Goal: Task Accomplishment & Management: Manage account settings

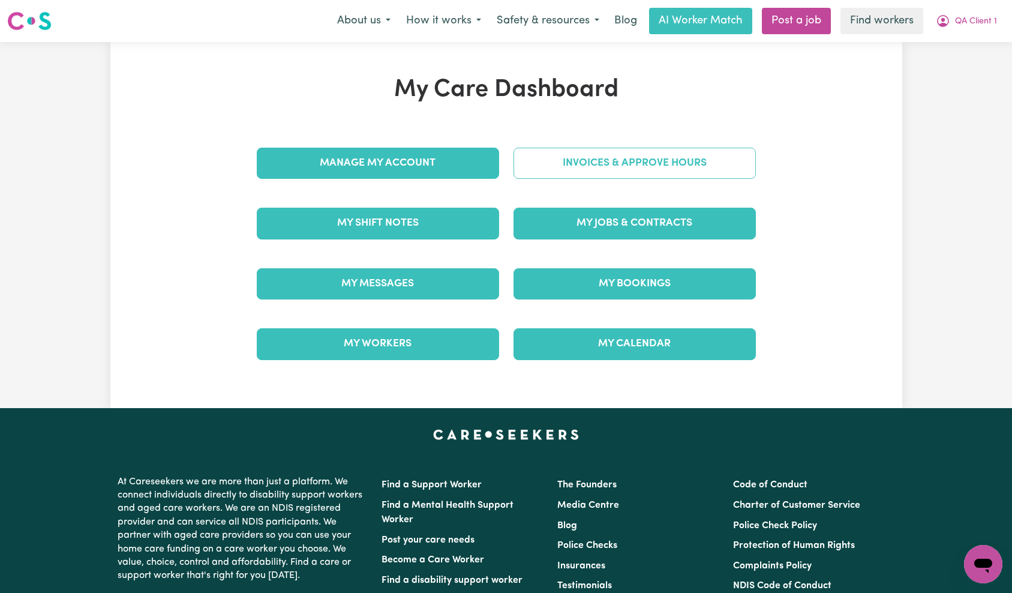
click at [701, 169] on link "Invoices & Approve Hours" at bounding box center [635, 163] width 242 height 31
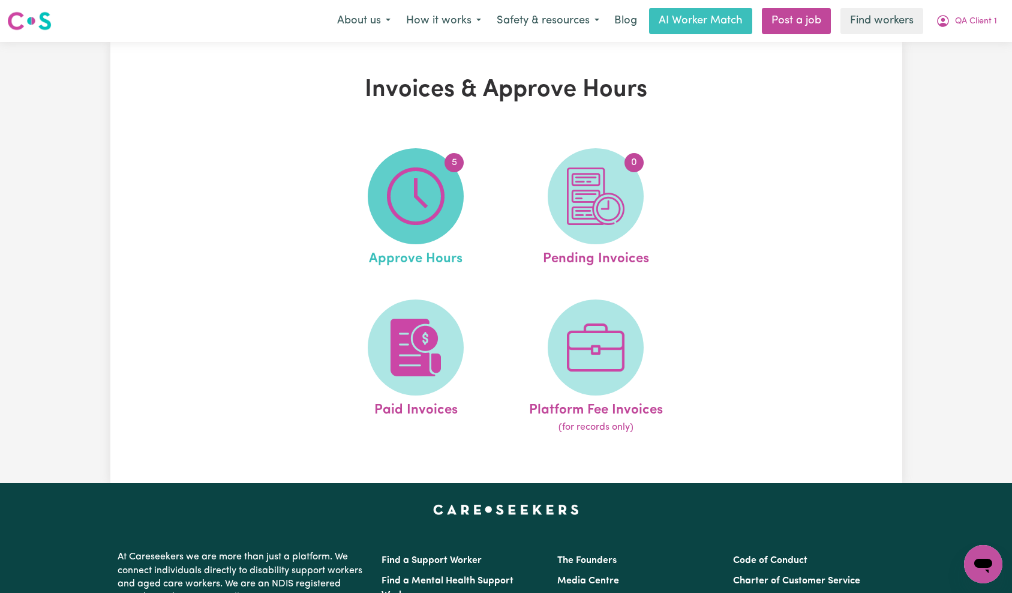
click at [450, 196] on span "5" at bounding box center [416, 196] width 96 height 96
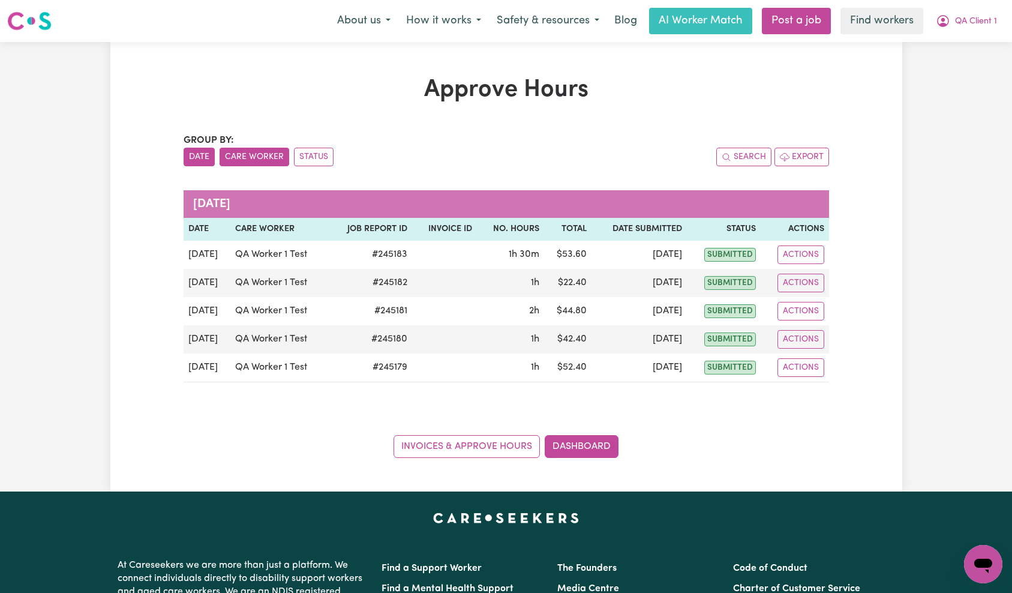
click at [253, 160] on button "Care Worker" at bounding box center [255, 157] width 70 height 19
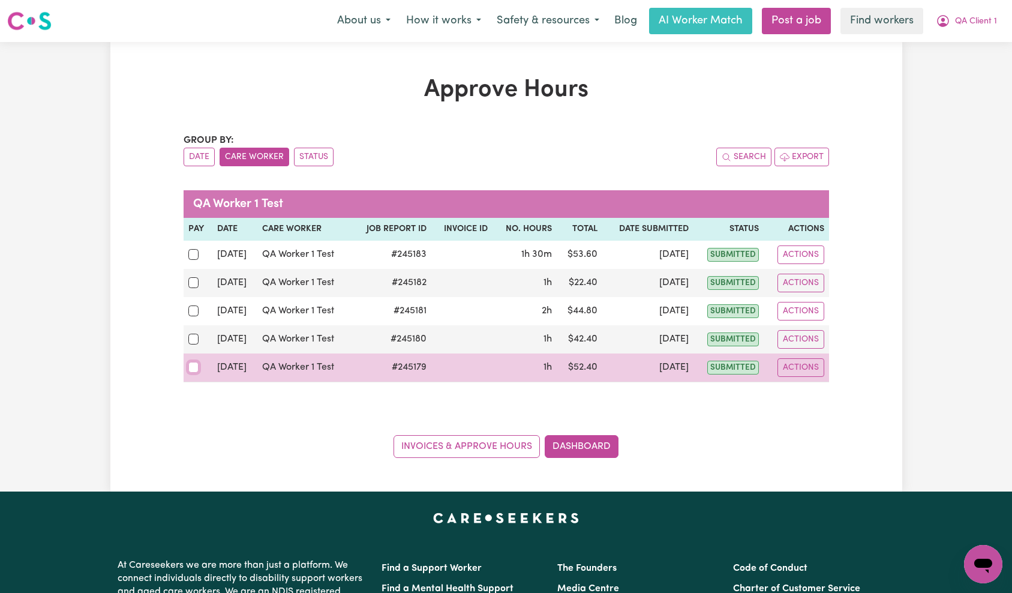
click at [191, 368] on input "checkbox" at bounding box center [193, 367] width 11 height 11
checkbox input "true"
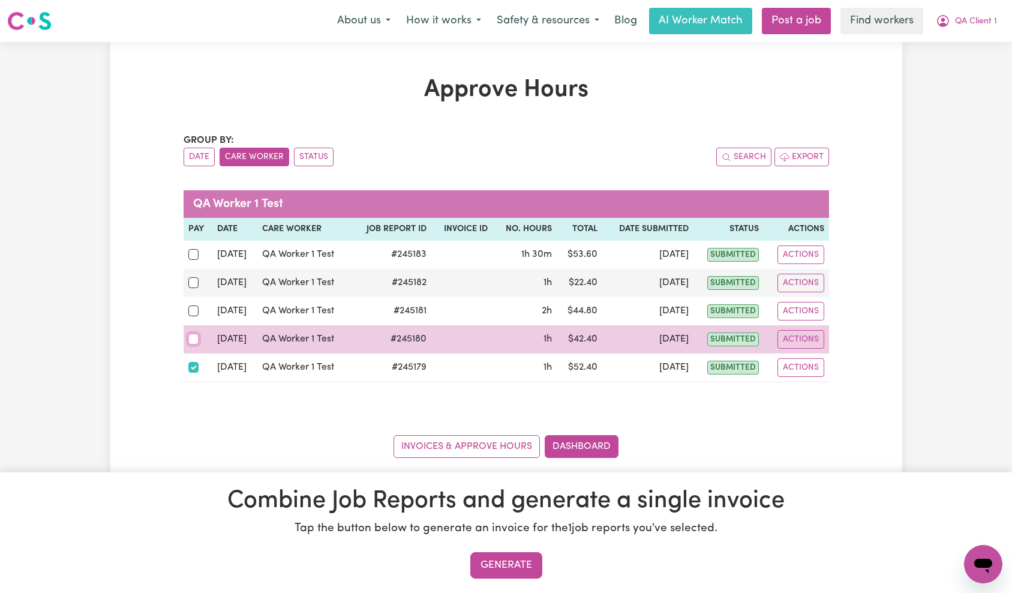
click at [194, 341] on input "checkbox" at bounding box center [193, 339] width 11 height 11
checkbox input "true"
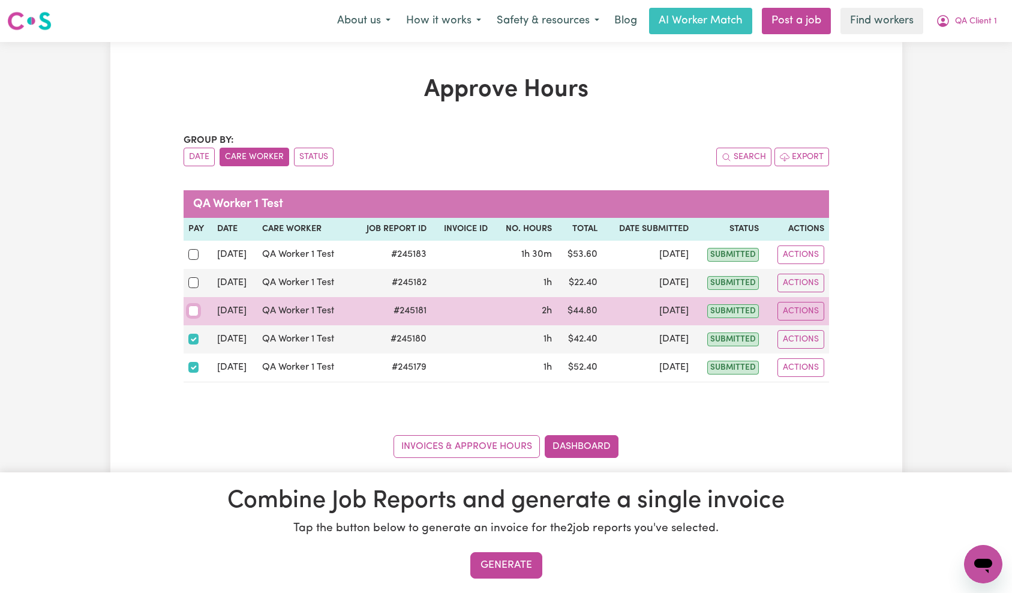
click at [194, 311] on input "checkbox" at bounding box center [193, 310] width 11 height 11
checkbox input "true"
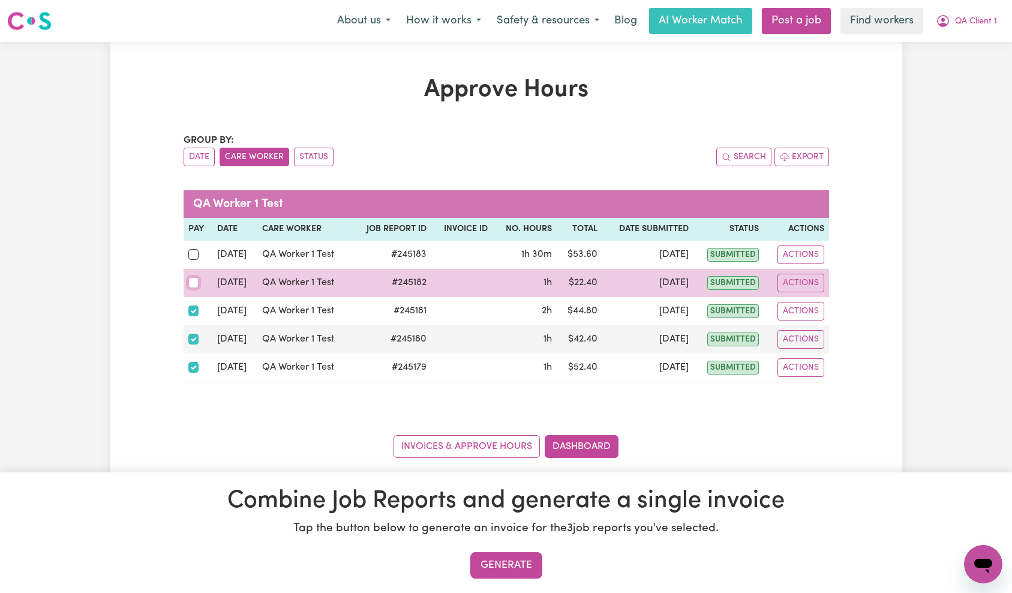
click at [193, 284] on input "checkbox" at bounding box center [193, 282] width 11 height 11
checkbox input "true"
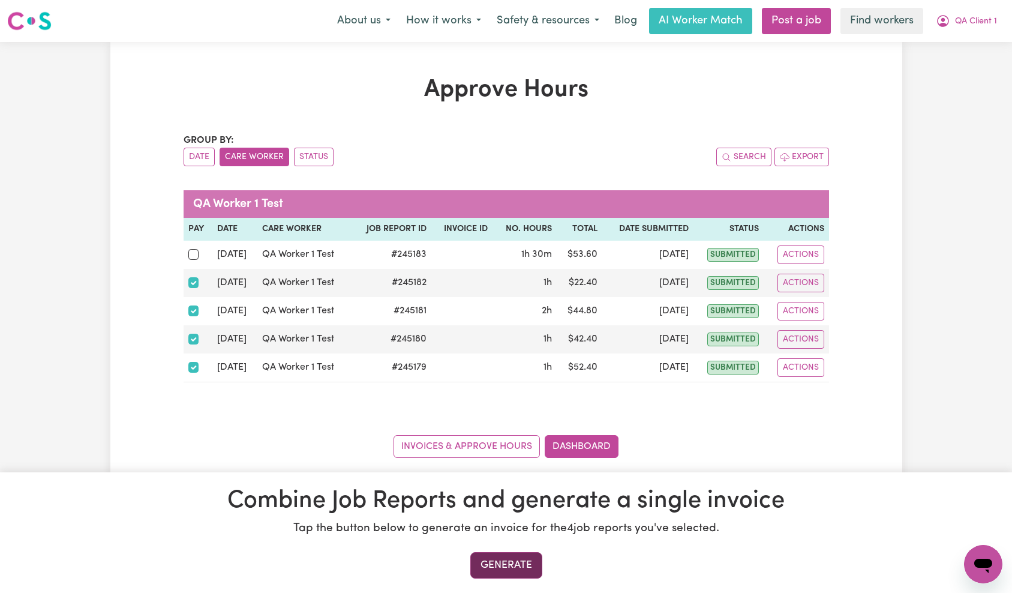
click at [494, 565] on button "Generate" at bounding box center [506, 565] width 72 height 26
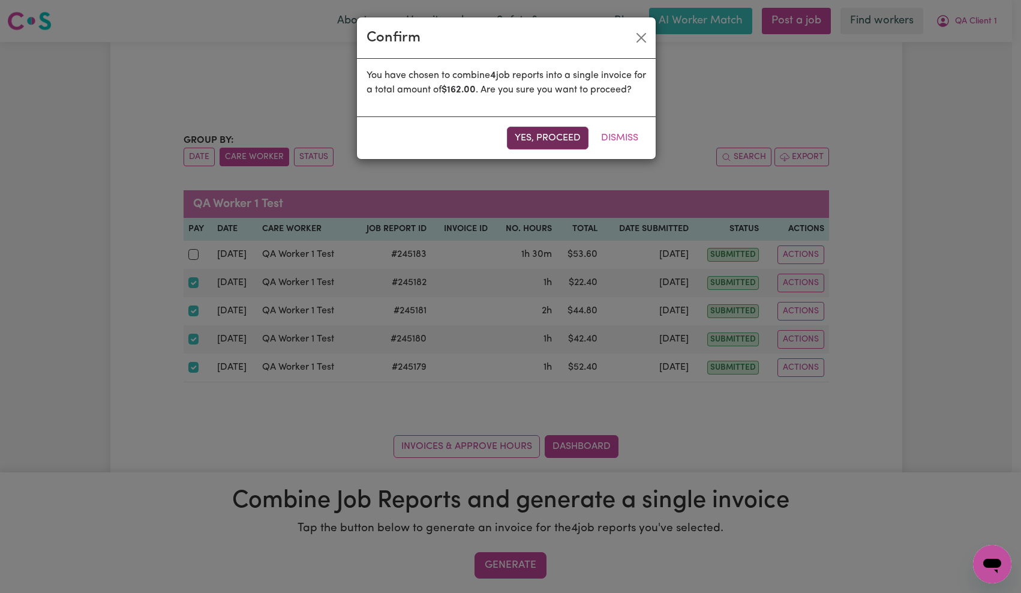
click at [562, 149] on button "Yes, proceed" at bounding box center [548, 138] width 82 height 23
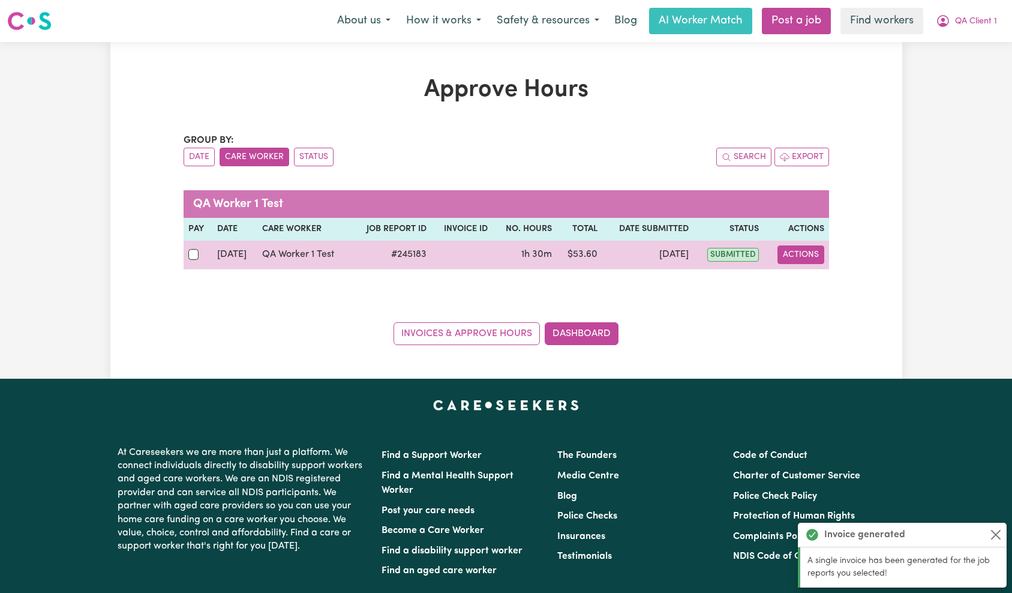
click at [805, 254] on button "Actions" at bounding box center [801, 254] width 47 height 19
click at [830, 286] on link "View Job Report" at bounding box center [829, 283] width 103 height 24
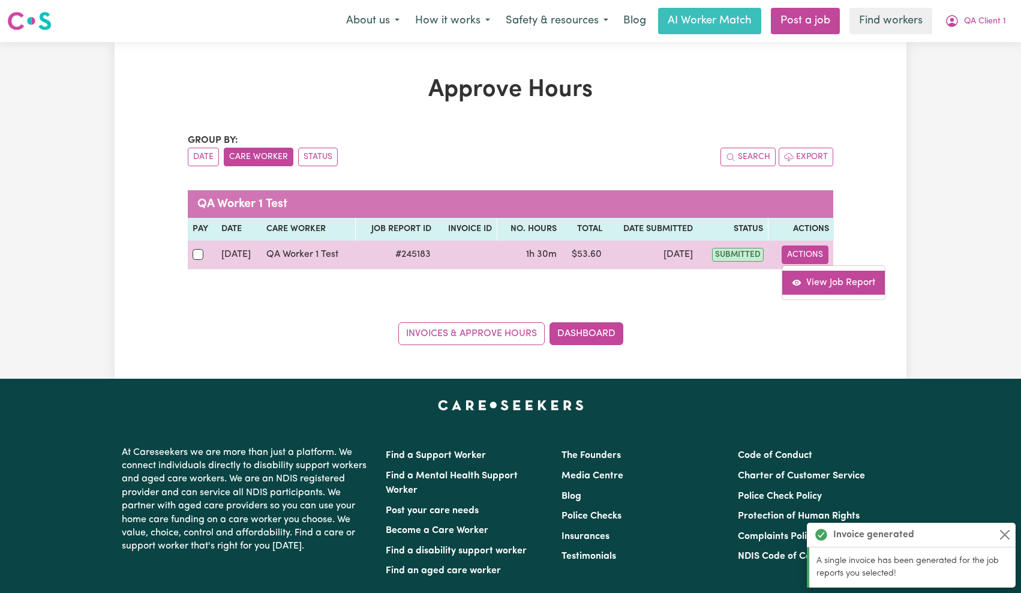
select select "pm"
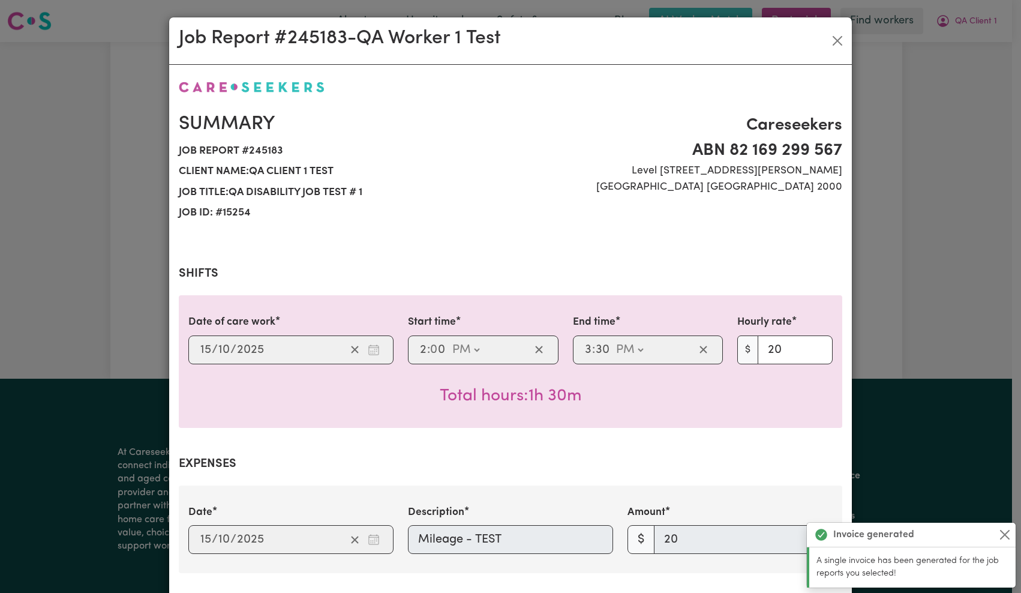
scroll to position [406, 0]
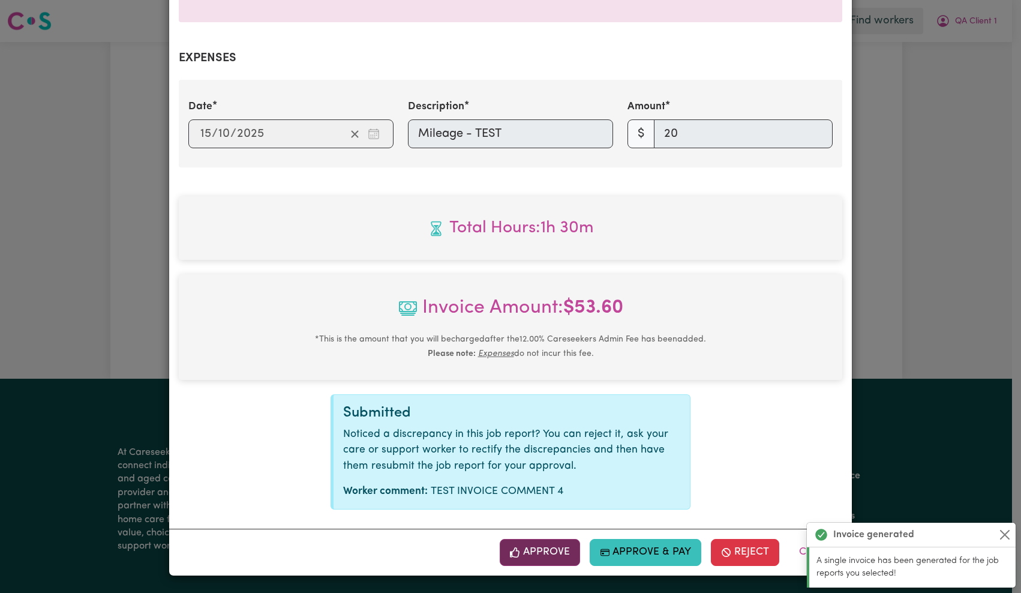
drag, startPoint x: 545, startPoint y: 553, endPoint x: 563, endPoint y: 512, distance: 44.1
click at [545, 553] on button "Approve" at bounding box center [540, 552] width 80 height 26
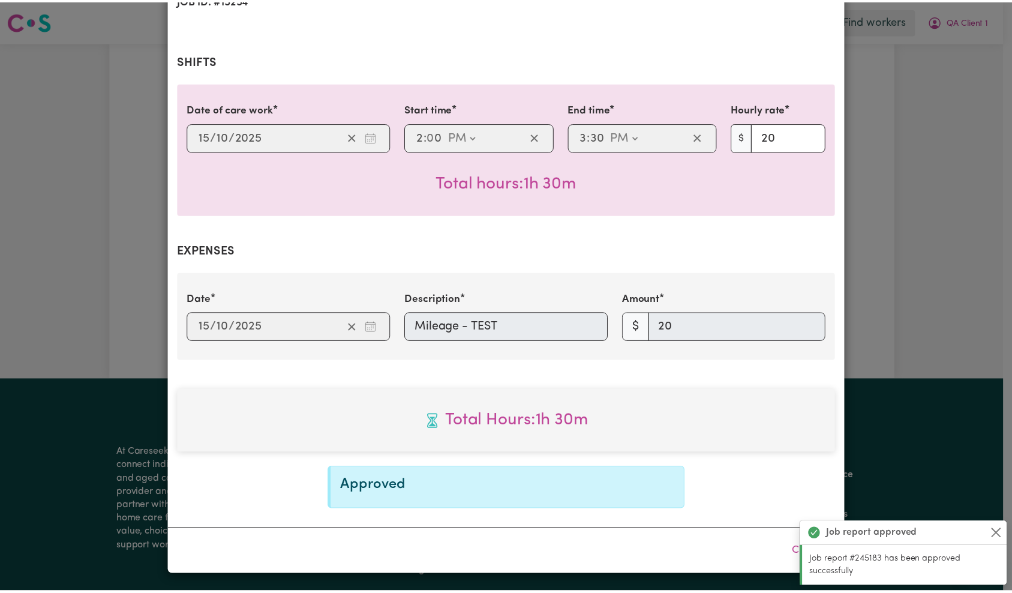
scroll to position [0, 0]
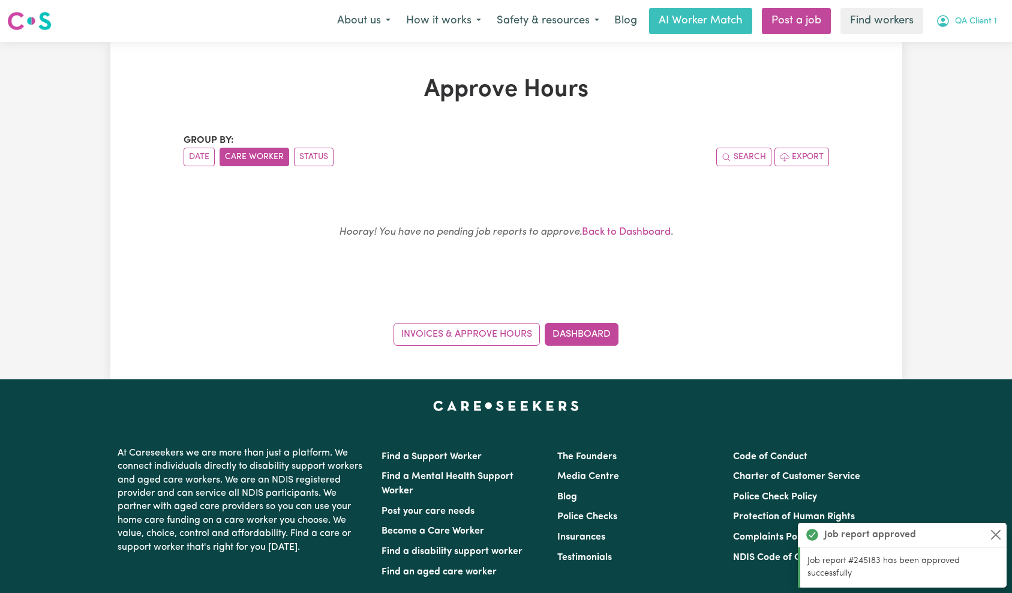
click at [969, 20] on span "QA Client 1" at bounding box center [976, 21] width 42 height 13
click at [960, 39] on link "My Dashboard" at bounding box center [957, 46] width 95 height 23
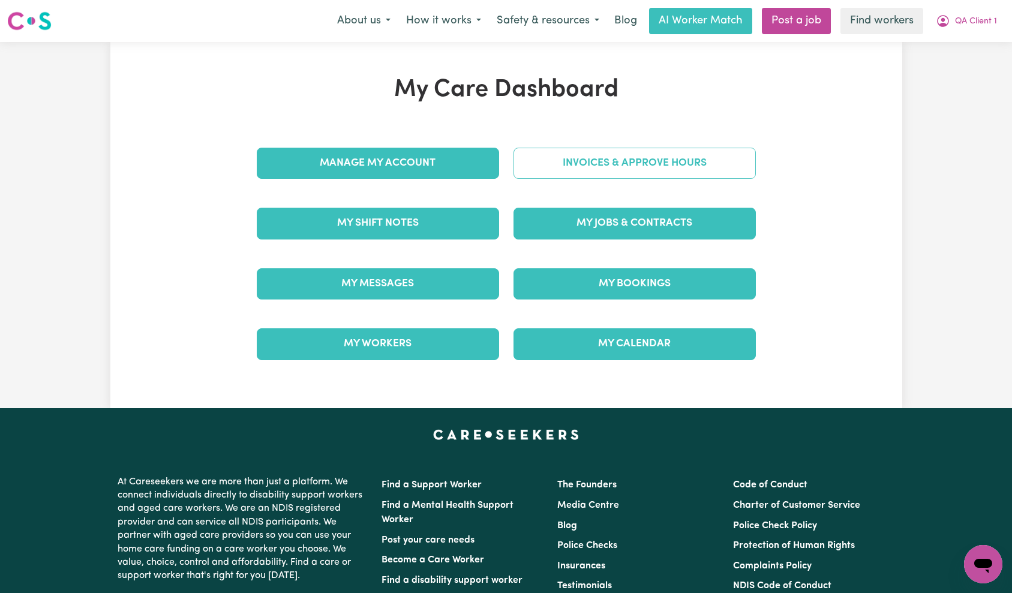
click at [637, 163] on link "Invoices & Approve Hours" at bounding box center [635, 163] width 242 height 31
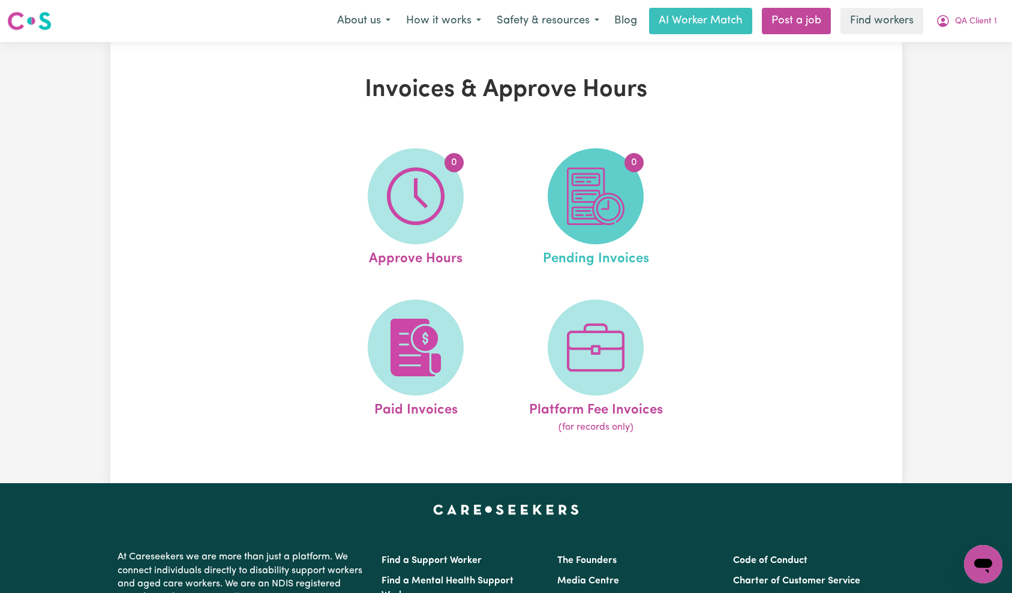
click at [602, 180] on img at bounding box center [596, 196] width 58 height 58
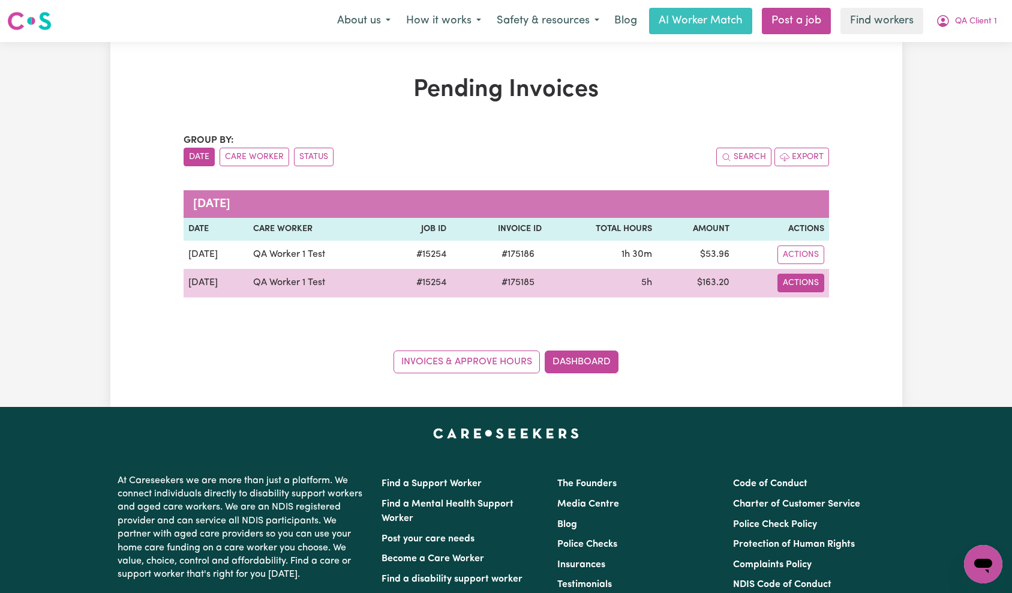
click at [803, 289] on button "Actions" at bounding box center [801, 283] width 47 height 19
click at [864, 315] on link "Download Invoice" at bounding box center [833, 311] width 110 height 24
click at [806, 289] on button "Actions" at bounding box center [801, 283] width 47 height 19
click at [817, 306] on link "Download Invoice" at bounding box center [833, 311] width 110 height 24
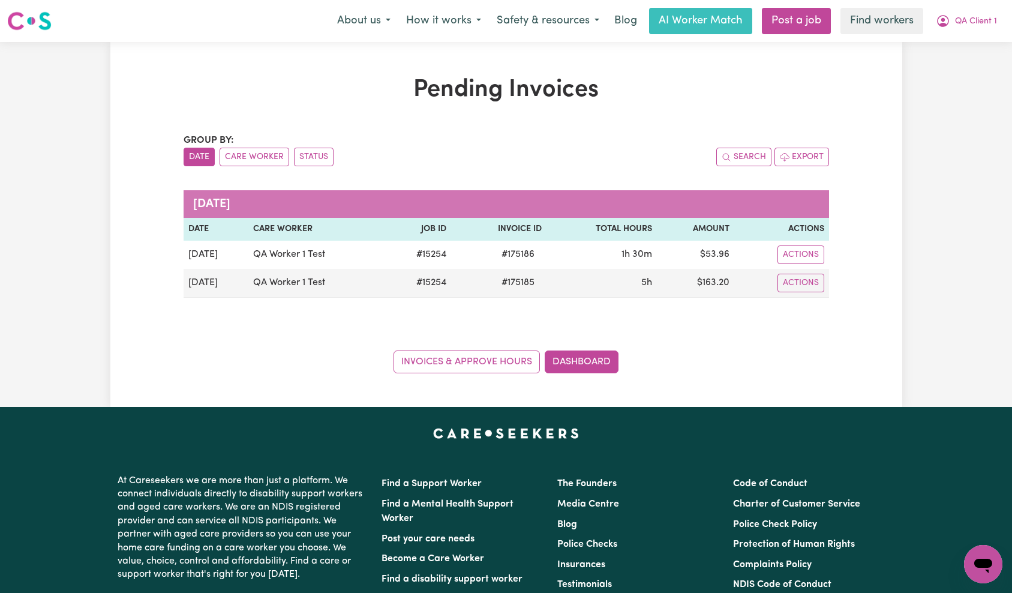
click at [631, 183] on div "Group by: Date Care Worker Status Search Export [DATE] Date Care Worker Job ID …" at bounding box center [507, 253] width 646 height 240
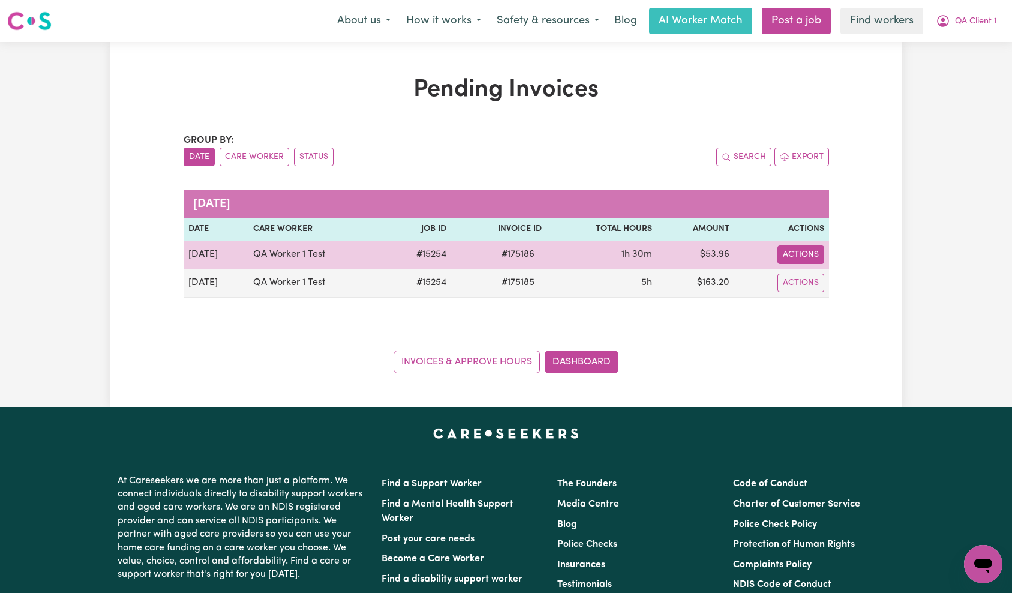
click at [801, 257] on button "Actions" at bounding box center [801, 254] width 47 height 19
click at [823, 274] on link "Download Invoice" at bounding box center [833, 283] width 110 height 24
click at [792, 255] on button "Actions" at bounding box center [801, 254] width 47 height 19
click at [828, 335] on link "Paid via EFT" at bounding box center [833, 331] width 110 height 24
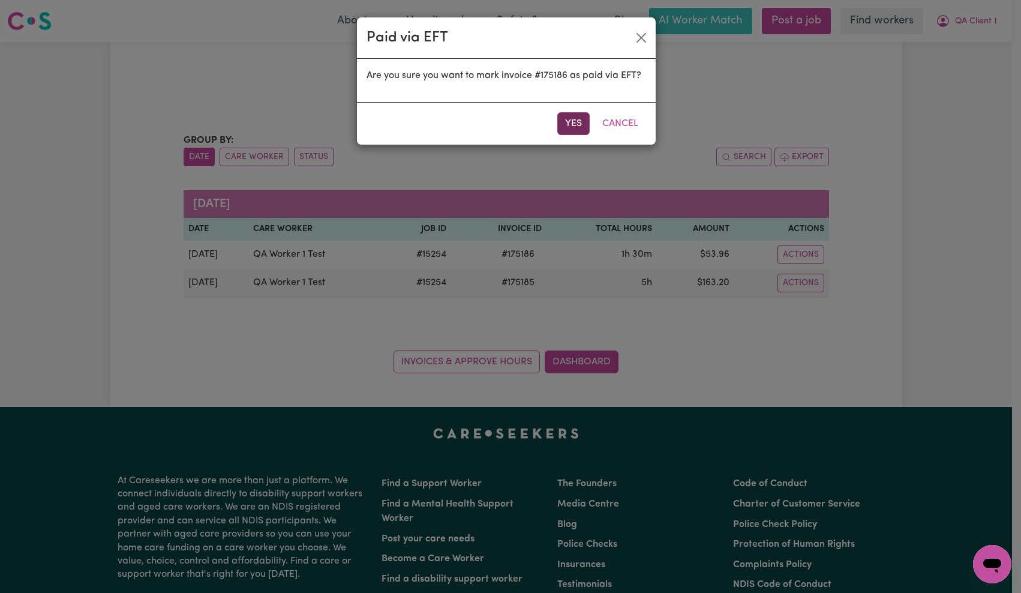
click at [571, 122] on button "Yes" at bounding box center [573, 123] width 32 height 23
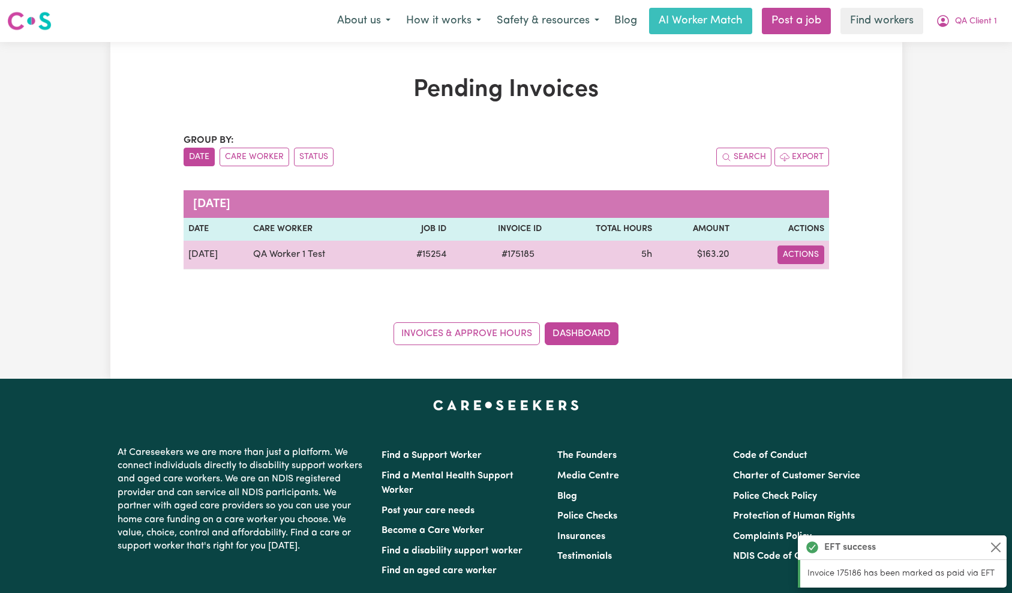
click at [804, 256] on button "Actions" at bounding box center [801, 254] width 47 height 19
click at [809, 331] on link "Paid via EFT" at bounding box center [833, 331] width 110 height 24
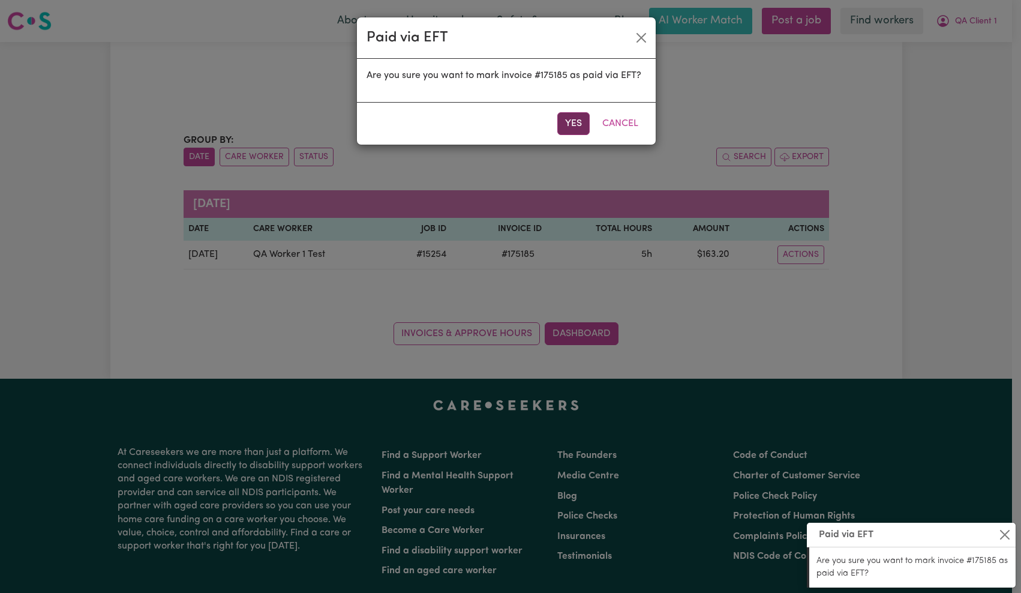
click at [575, 116] on button "Yes" at bounding box center [573, 123] width 32 height 23
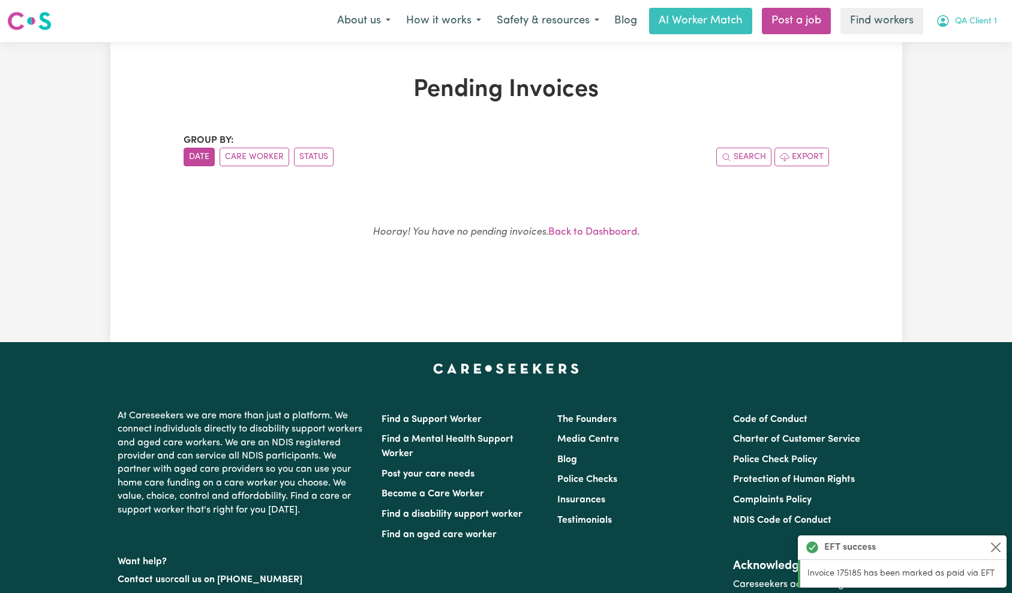
click at [967, 25] on span "QA Client 1" at bounding box center [976, 21] width 42 height 13
click at [961, 68] on link "Logout" at bounding box center [957, 69] width 95 height 23
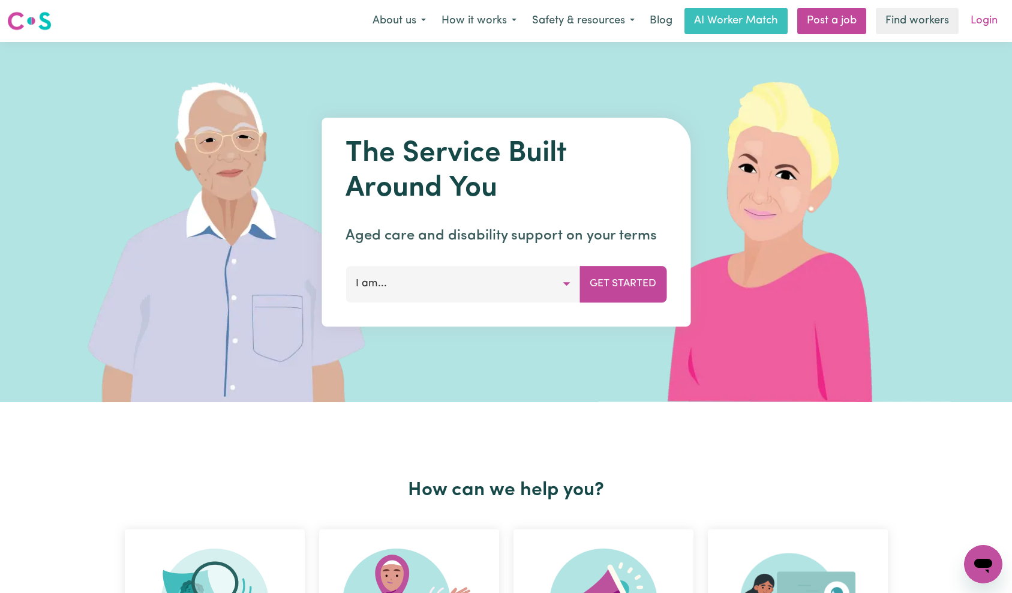
click at [978, 29] on link "Login" at bounding box center [984, 21] width 41 height 26
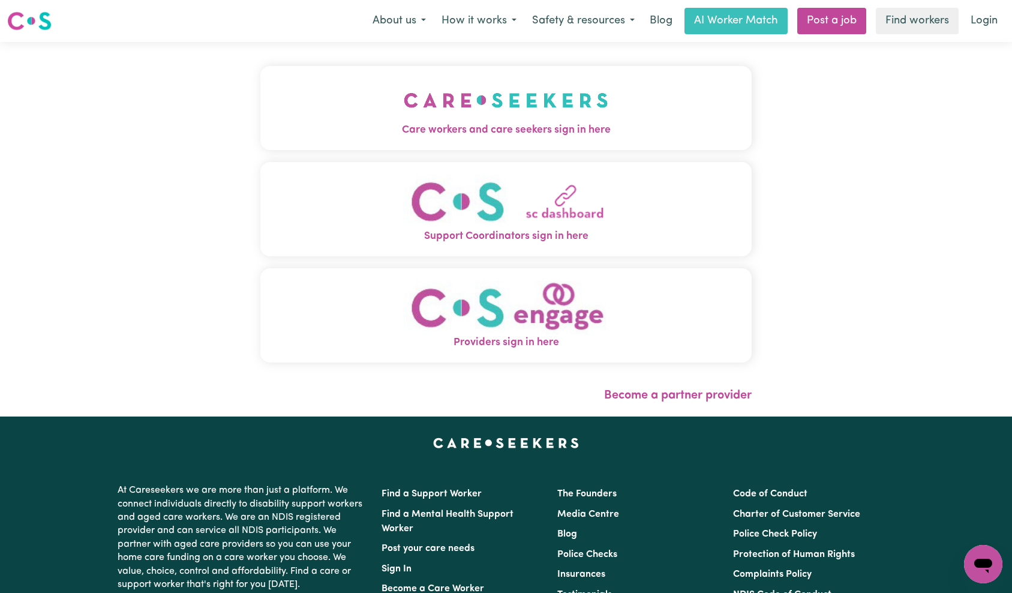
click at [339, 127] on span "Care workers and care seekers sign in here" at bounding box center [506, 130] width 492 height 16
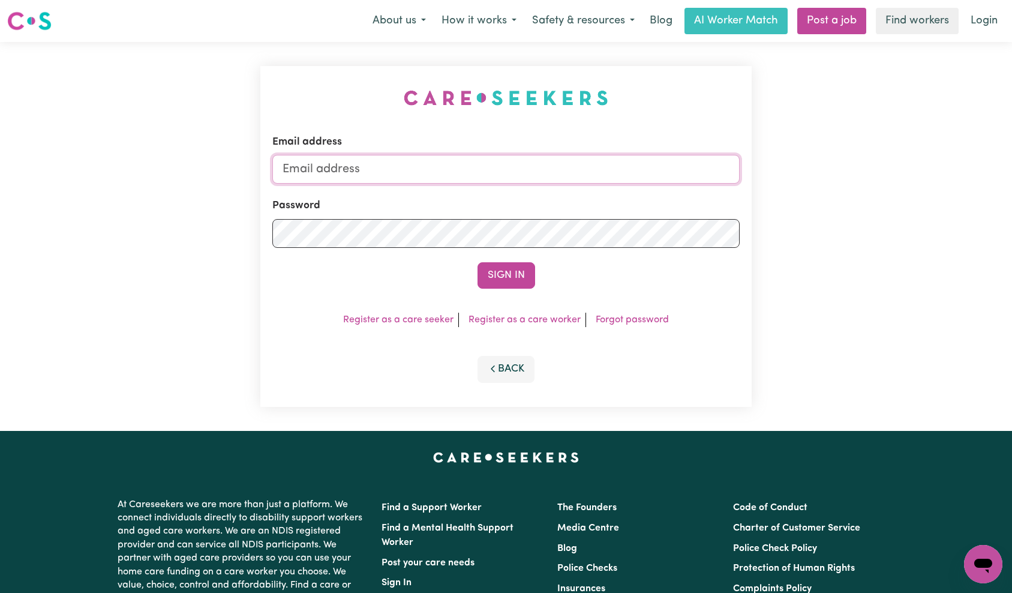
drag, startPoint x: 607, startPoint y: 163, endPoint x: 587, endPoint y: 164, distance: 20.4
click at [607, 163] on input "Email address" at bounding box center [506, 169] width 468 height 29
type input "[EMAIL_ADDRESS][DOMAIN_NAME]"
click at [517, 275] on button "Sign In" at bounding box center [507, 275] width 58 height 26
